Goal: Find specific page/section: Find specific page/section

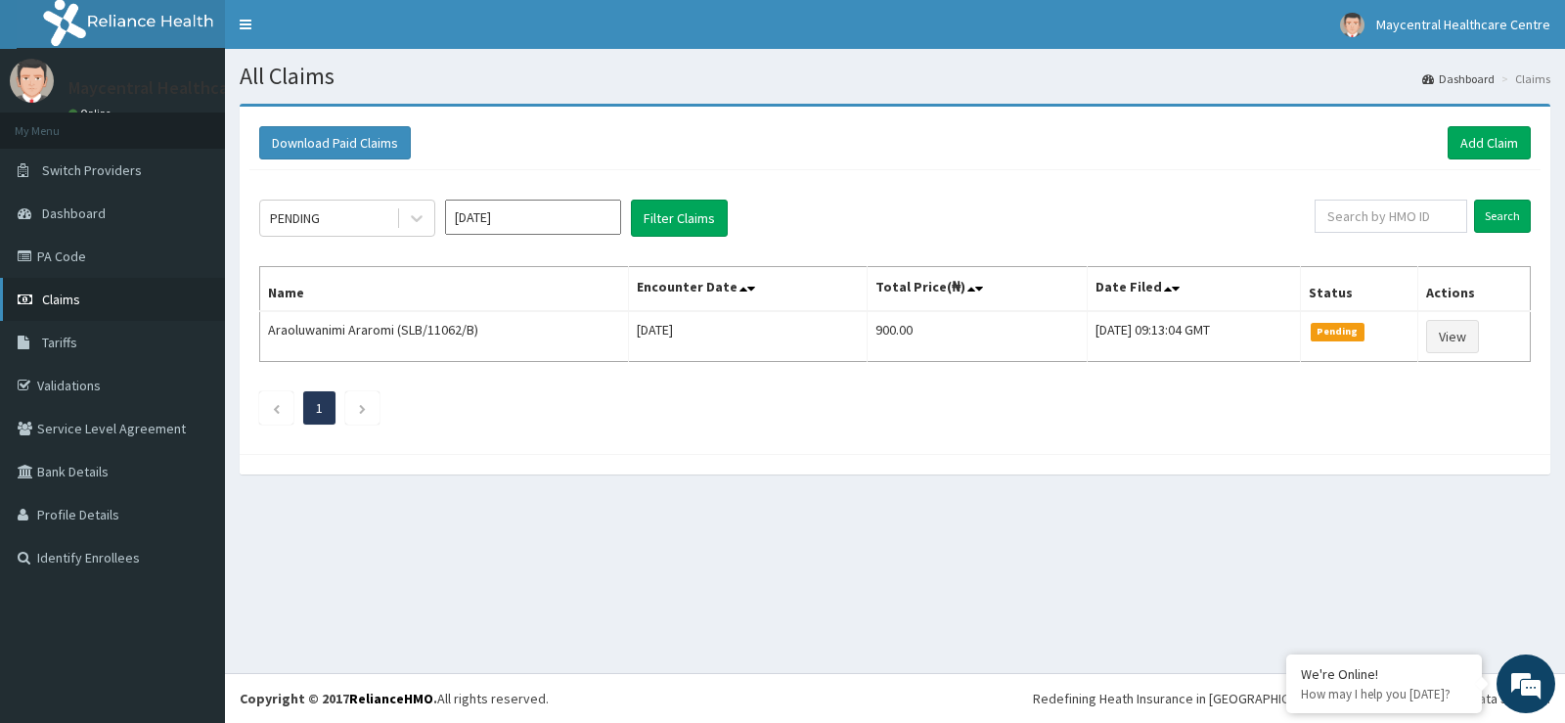
click at [89, 299] on link "Claims" at bounding box center [112, 299] width 225 height 43
click at [86, 264] on link "PA Code" at bounding box center [112, 256] width 225 height 43
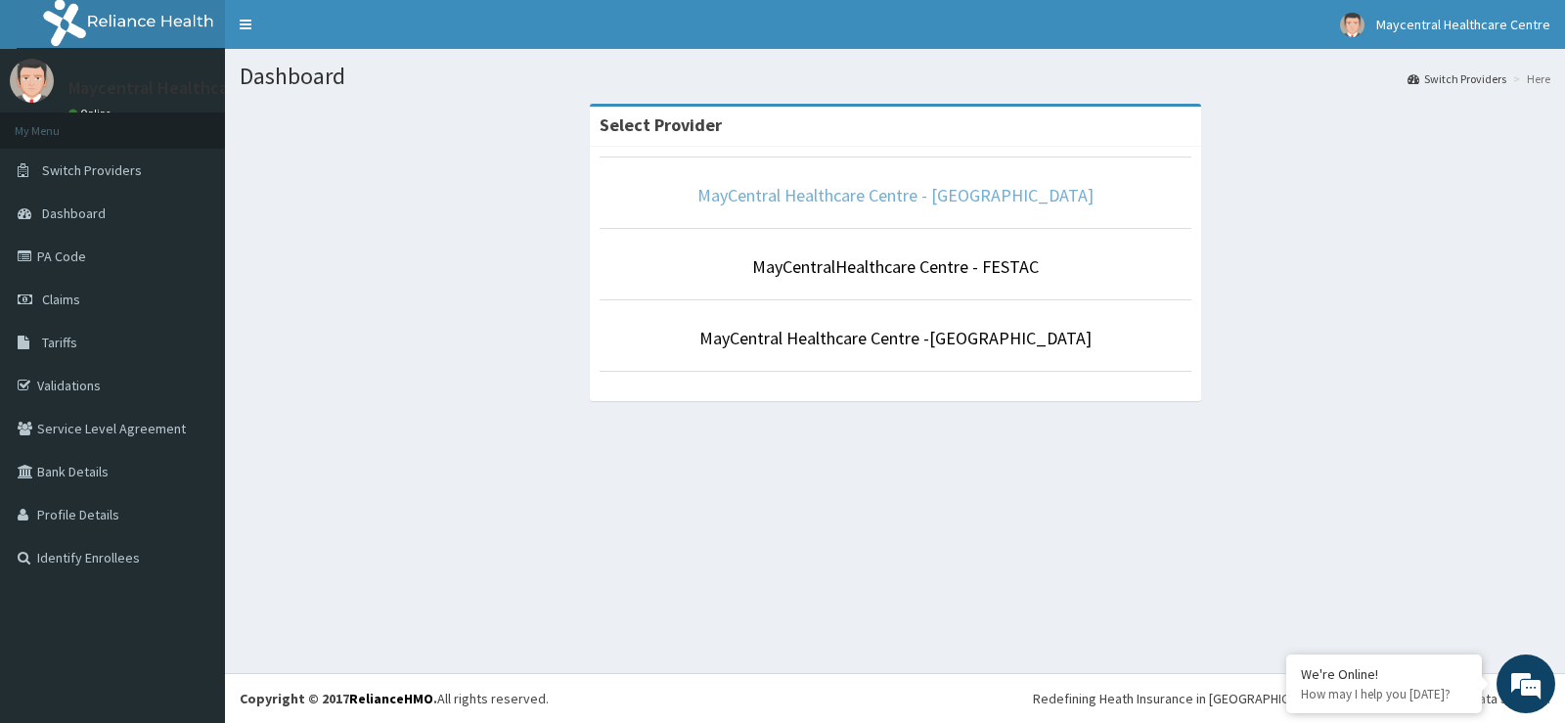
click at [909, 188] on link "MayCentral Healthcare Centre - [GEOGRAPHIC_DATA]" at bounding box center [896, 195] width 396 height 23
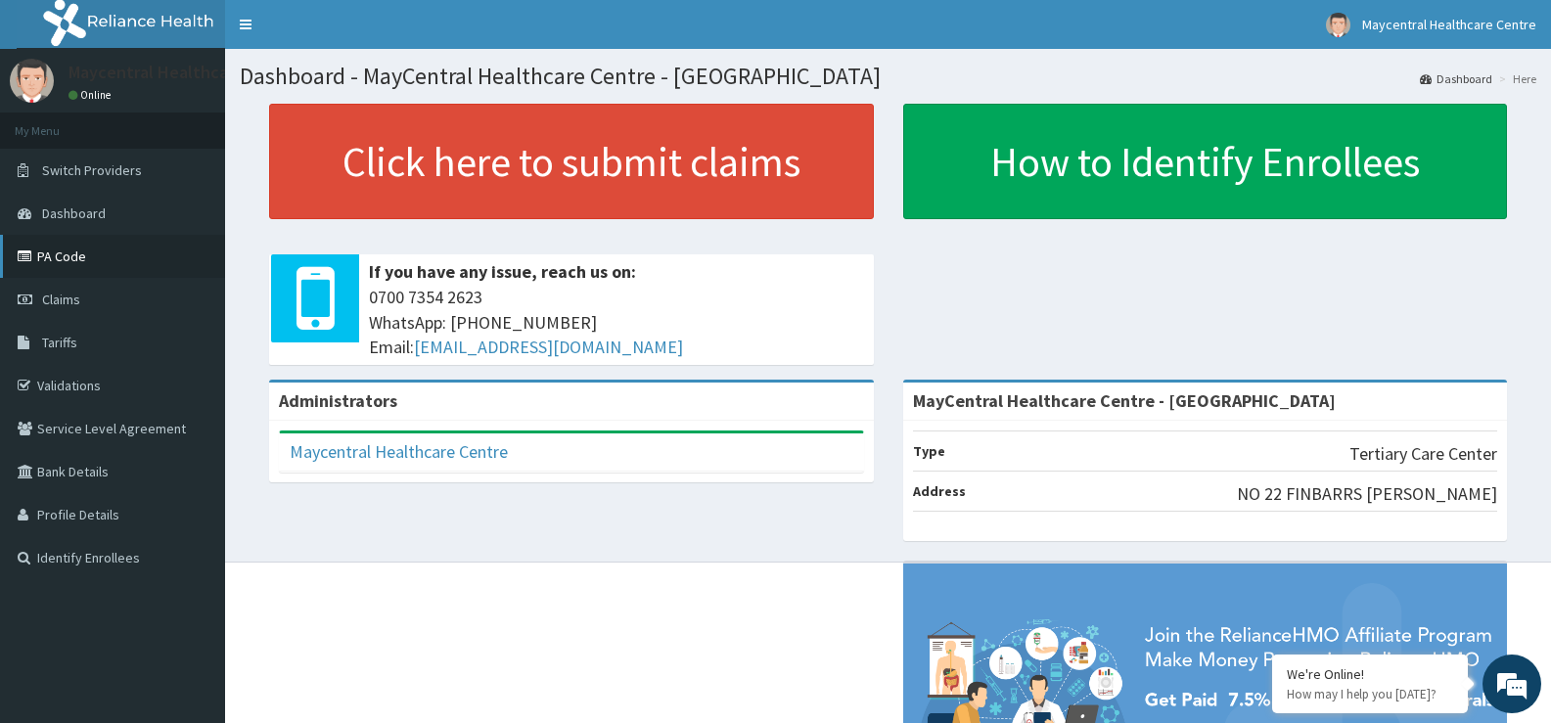
click at [79, 257] on link "PA Code" at bounding box center [112, 256] width 225 height 43
